Goal: Transaction & Acquisition: Download file/media

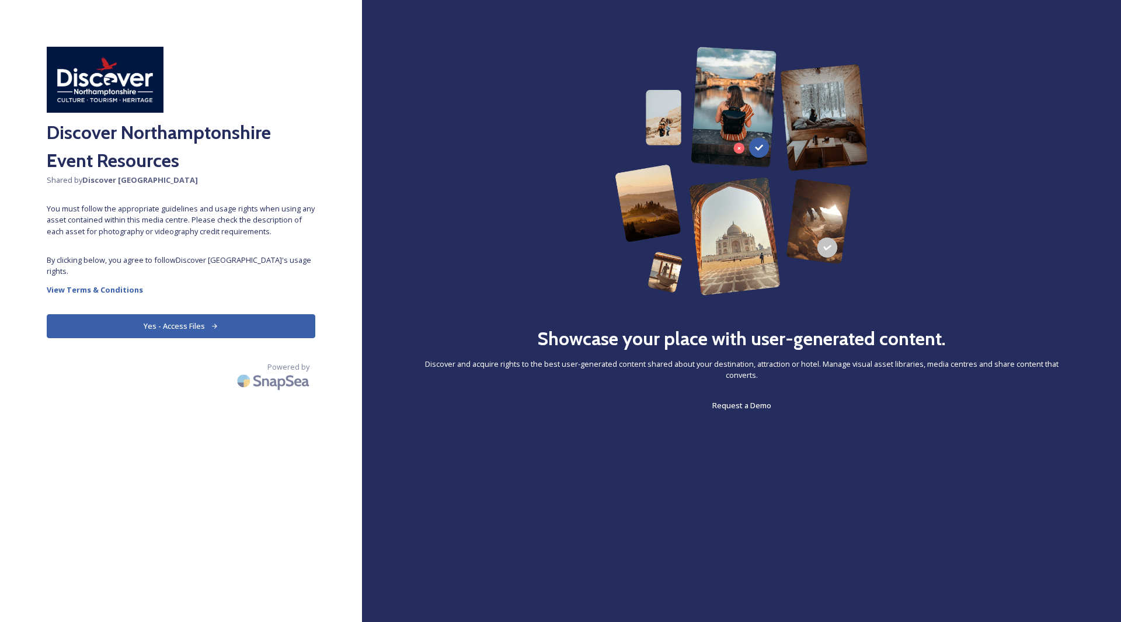
click at [205, 326] on button "Yes - Access Files" at bounding box center [181, 326] width 269 height 24
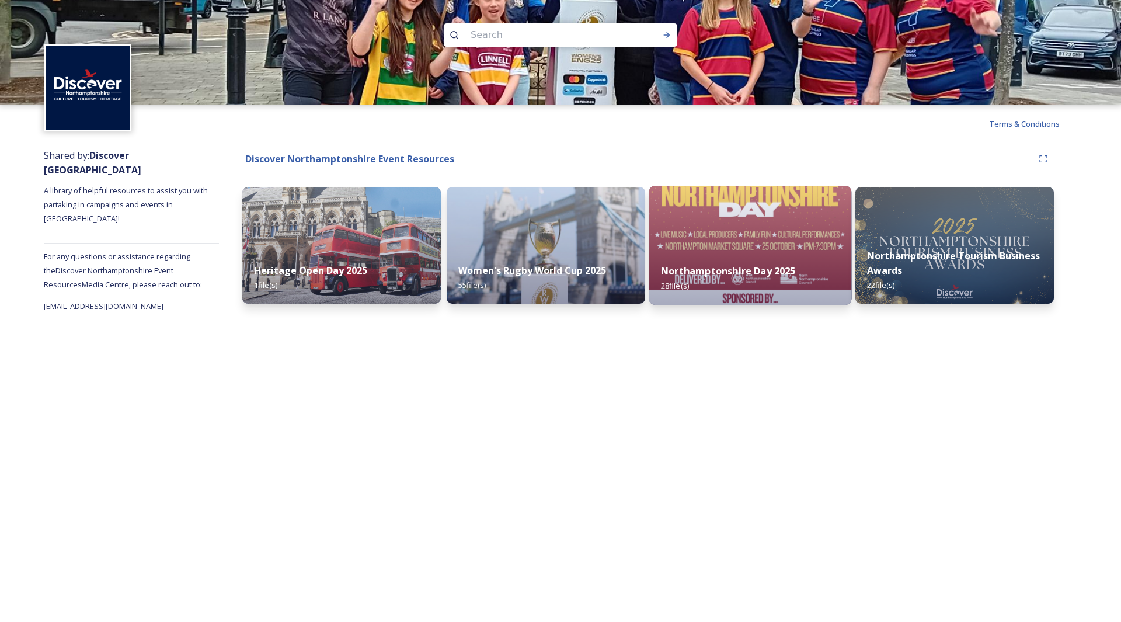
click at [705, 246] on img at bounding box center [750, 245] width 203 height 119
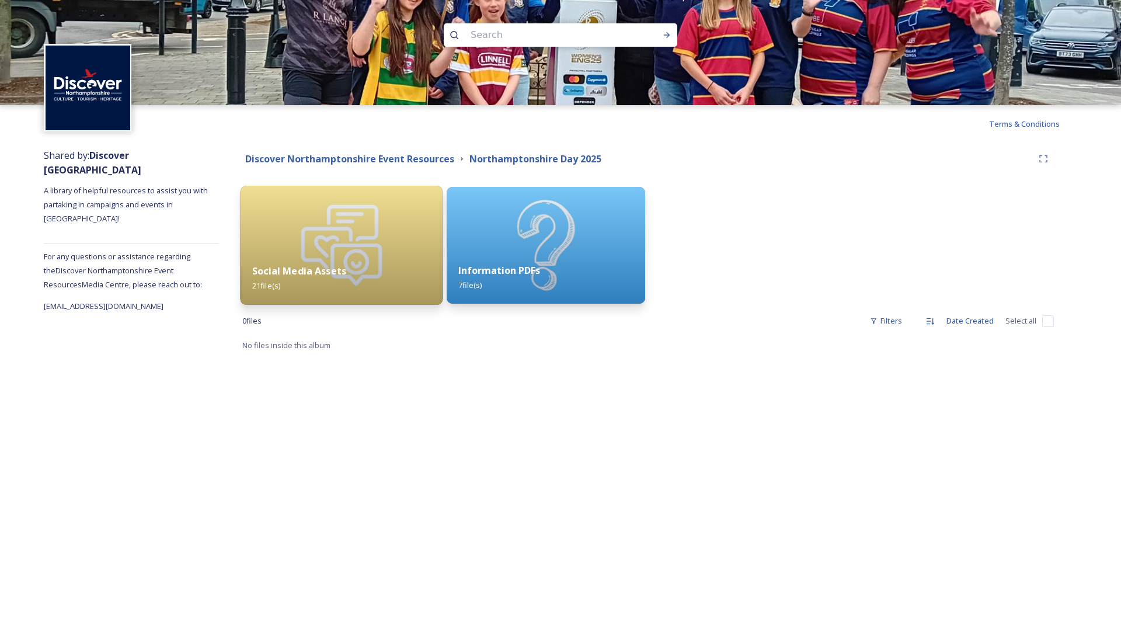
click at [316, 260] on div "Social Media Assets 21 file(s)" at bounding box center [342, 278] width 203 height 53
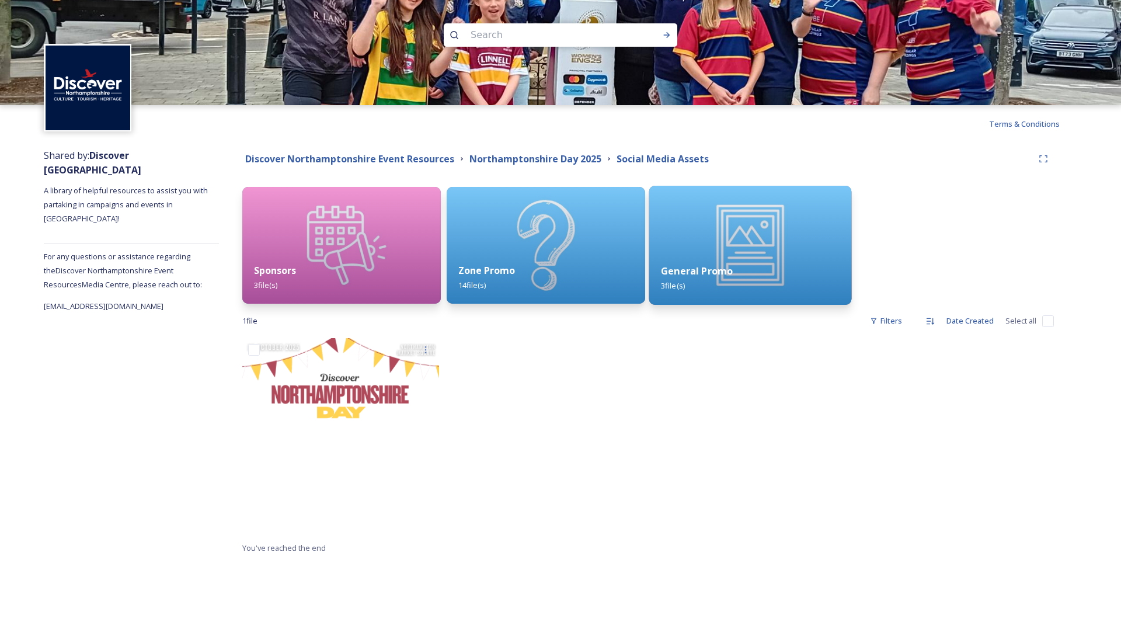
click at [715, 239] on img at bounding box center [750, 245] width 203 height 119
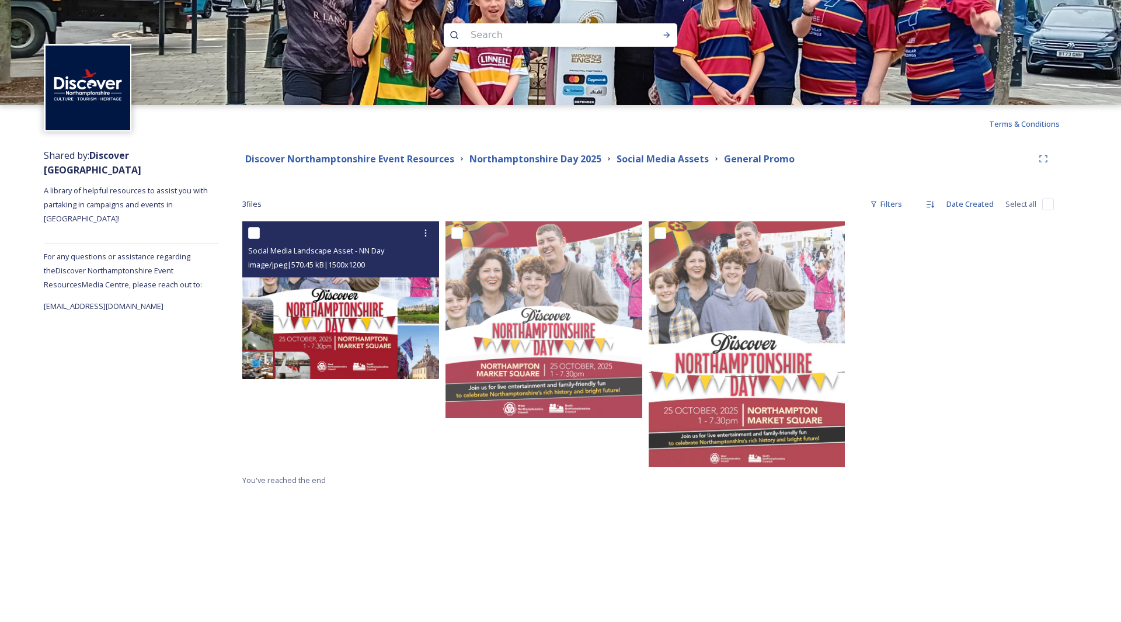
click at [308, 302] on img at bounding box center [340, 300] width 197 height 158
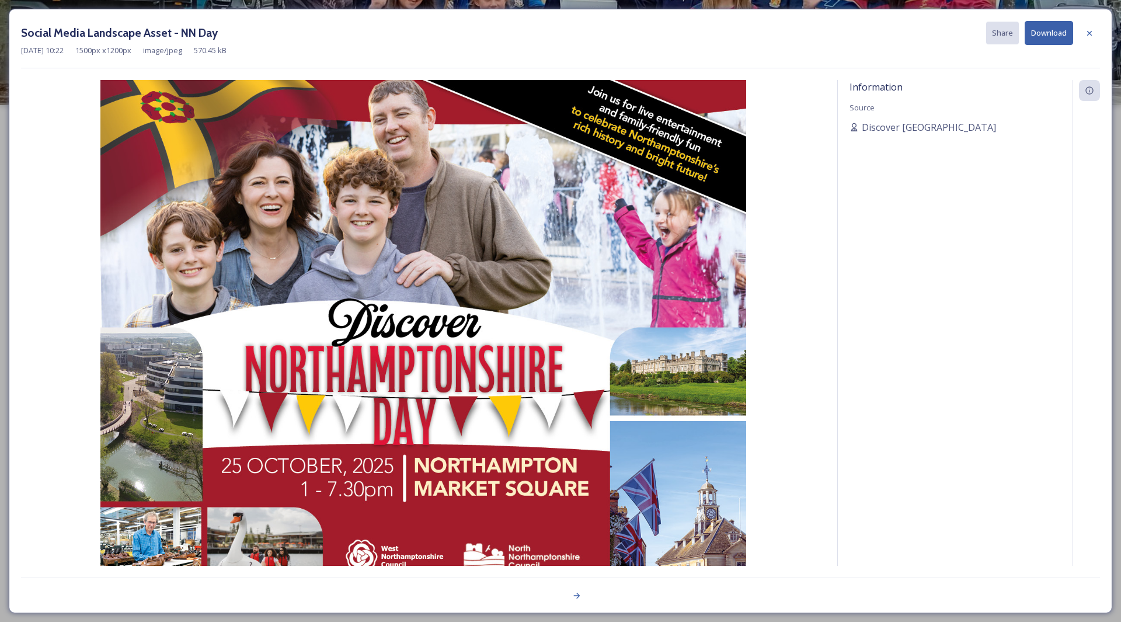
click at [1048, 31] on button "Download" at bounding box center [1049, 33] width 48 height 24
click at [1092, 32] on icon at bounding box center [1089, 33] width 9 height 9
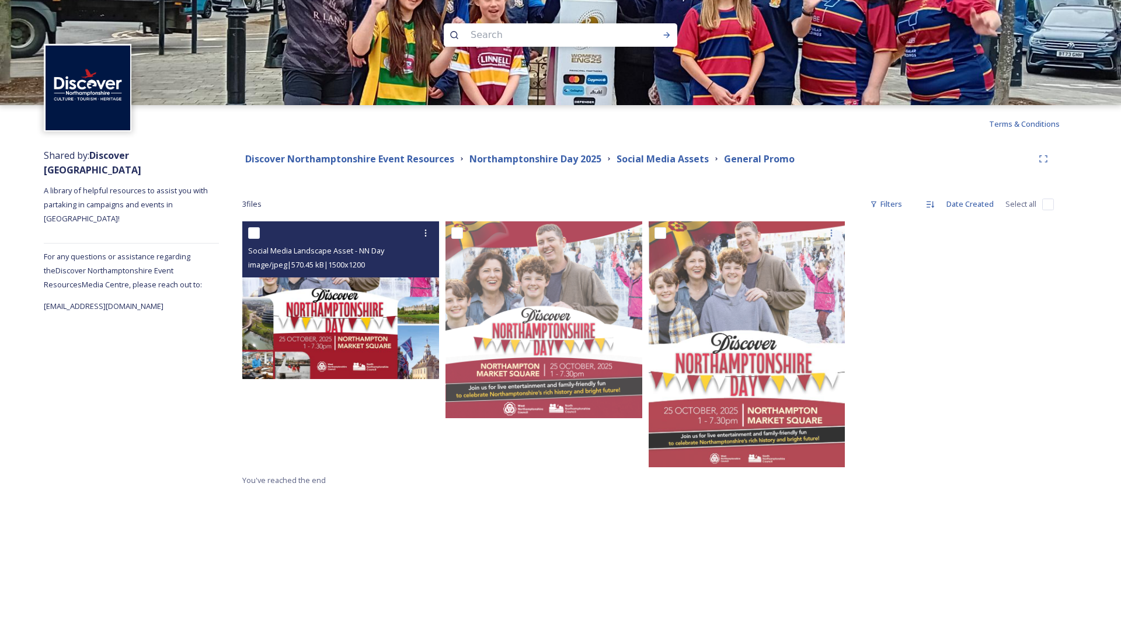
click at [270, 335] on img at bounding box center [340, 300] width 197 height 158
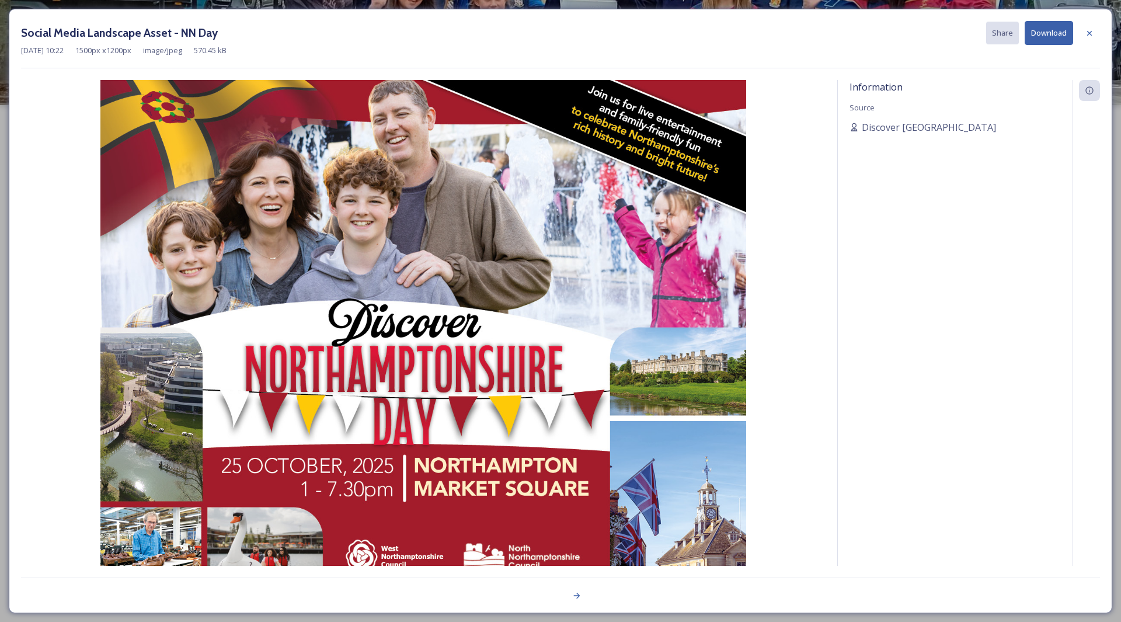
click at [192, 2] on div "Social Media Landscape Asset - NN Day Share Download [DATE] 10:22 1500 px x 120…" at bounding box center [560, 311] width 1121 height 622
